Goal: Information Seeking & Learning: Learn about a topic

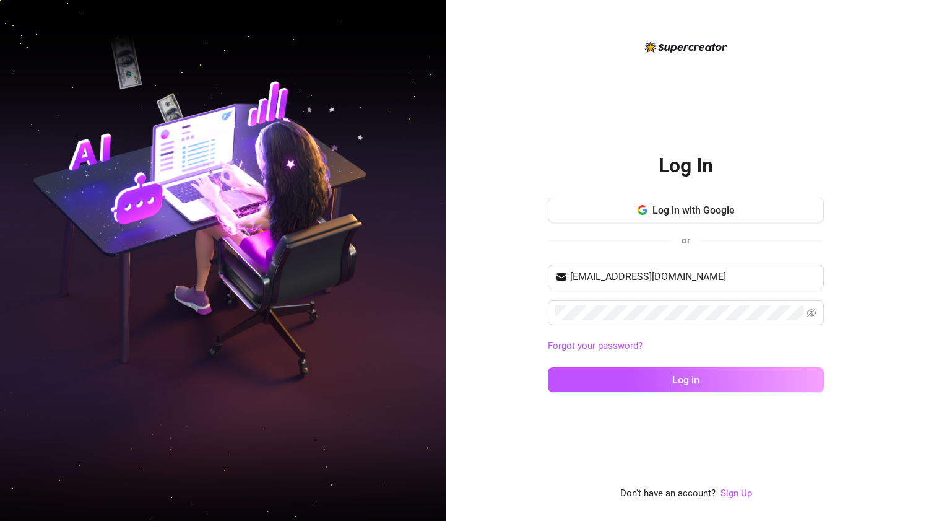
type input "[EMAIL_ADDRESS][DOMAIN_NAME]"
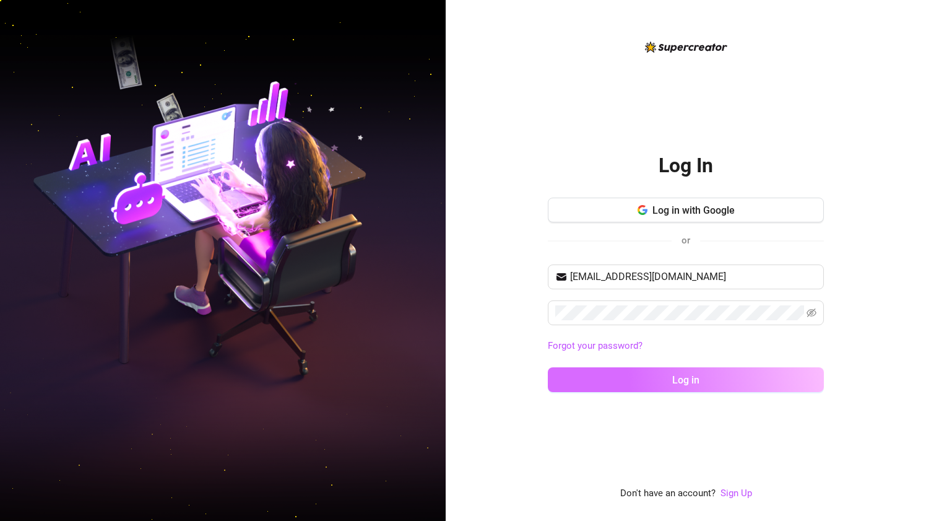
click at [624, 376] on button "Log in" at bounding box center [686, 379] width 276 height 25
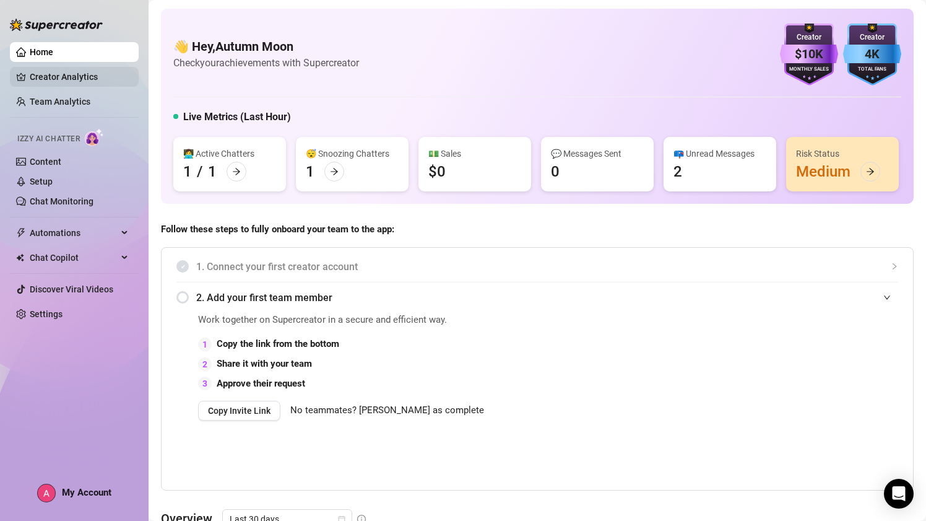
click at [70, 81] on link "Creator Analytics" at bounding box center [79, 77] width 99 height 20
